Goal: Find specific page/section: Find specific page/section

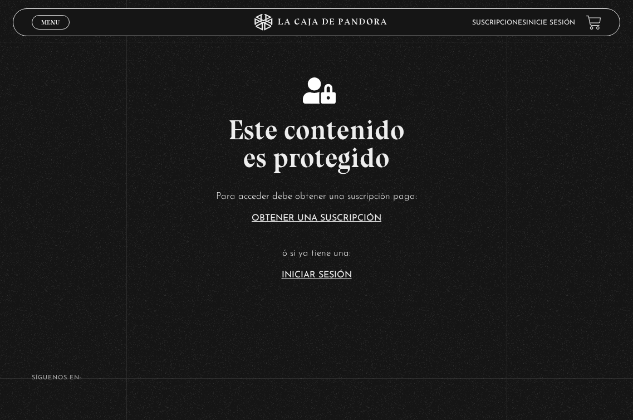
click at [308, 277] on link "Iniciar Sesión" at bounding box center [317, 275] width 70 height 9
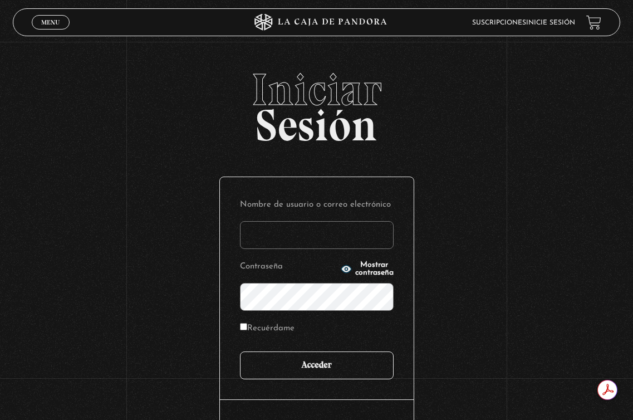
type input "ELITOVAR"
click at [327, 361] on input "Acceder" at bounding box center [317, 365] width 154 height 28
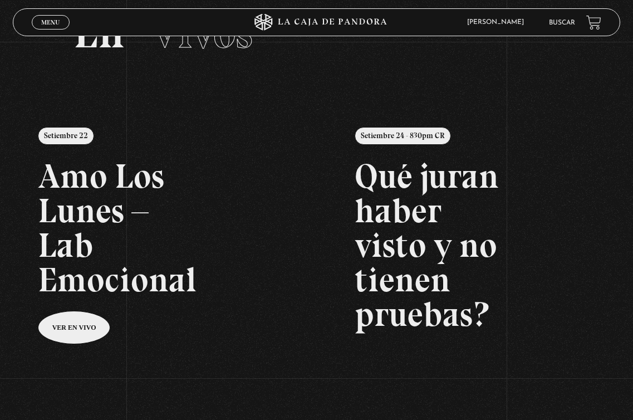
scroll to position [63, 0]
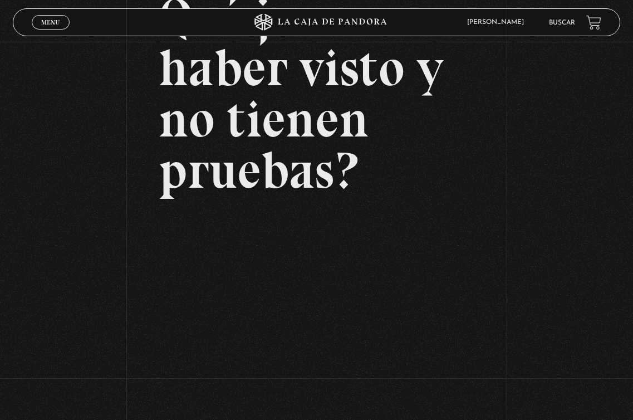
scroll to position [163, 0]
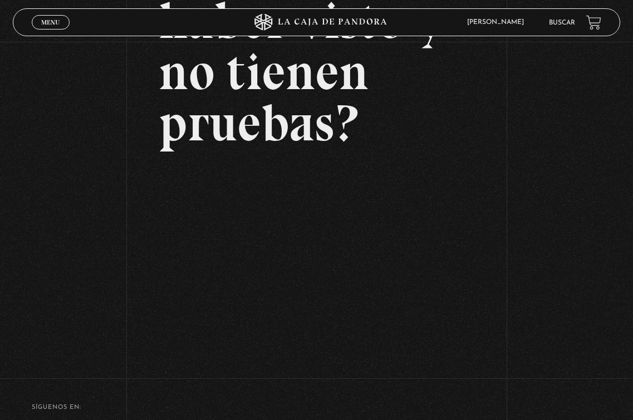
click at [532, 170] on div "Volver Setiembre 24 - 830pm CR Qué juran haber visto y no tienen pruebas?" at bounding box center [316, 122] width 633 height 486
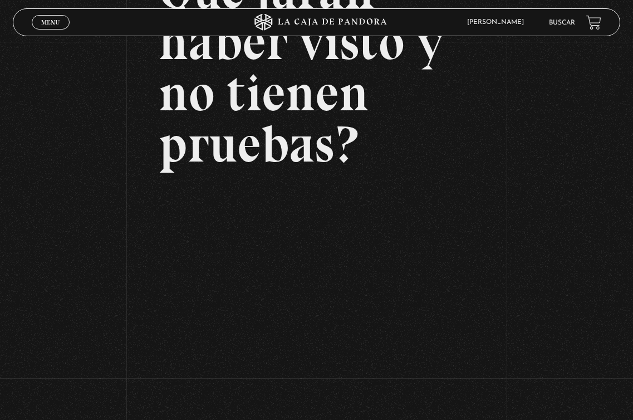
scroll to position [157, 0]
